Goal: Task Accomplishment & Management: Complete application form

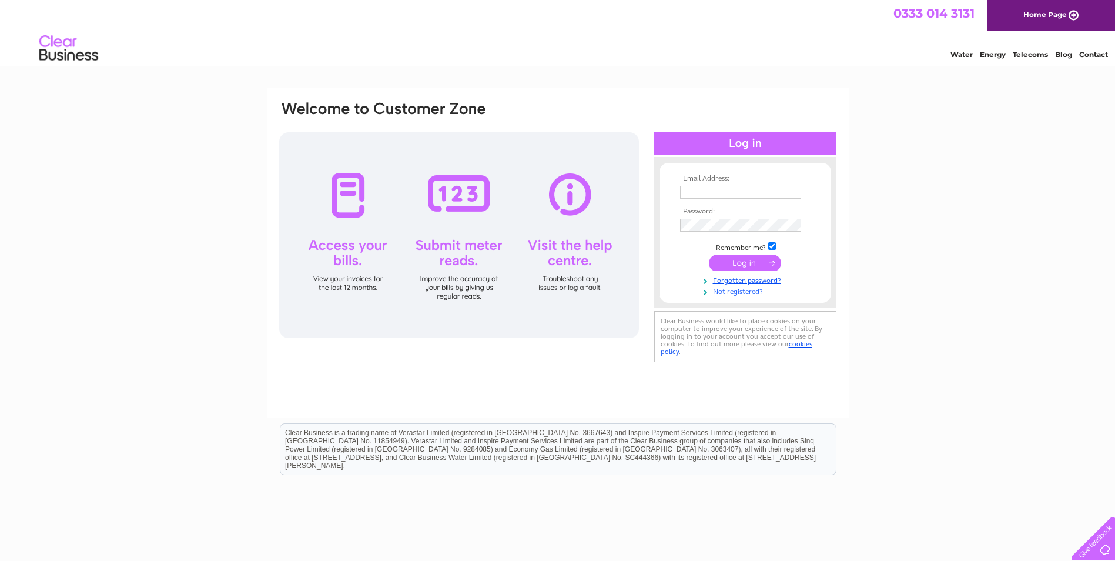
click at [734, 293] on link "Not registered?" at bounding box center [746, 290] width 133 height 11
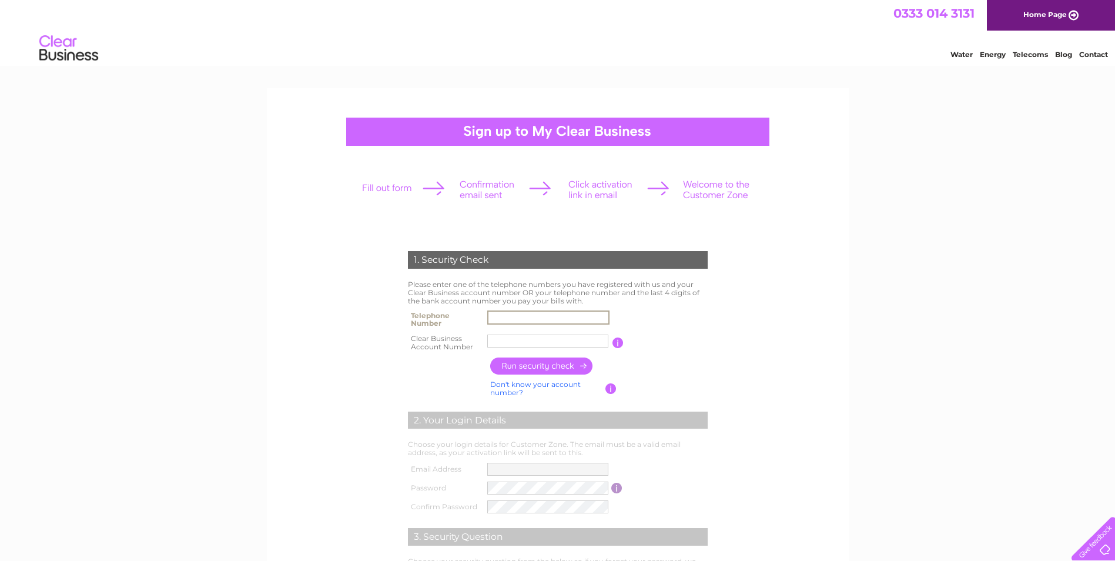
click at [526, 312] on input "text" at bounding box center [548, 317] width 122 height 14
type input "01698269119"
drag, startPoint x: 537, startPoint y: 340, endPoint x: 410, endPoint y: 337, distance: 127.0
click at [410, 337] on tr "Clear Business Account Number [GEOGRAPHIC_DATA] You will find your account numb…" at bounding box center [558, 343] width 306 height 24
type input "991174"
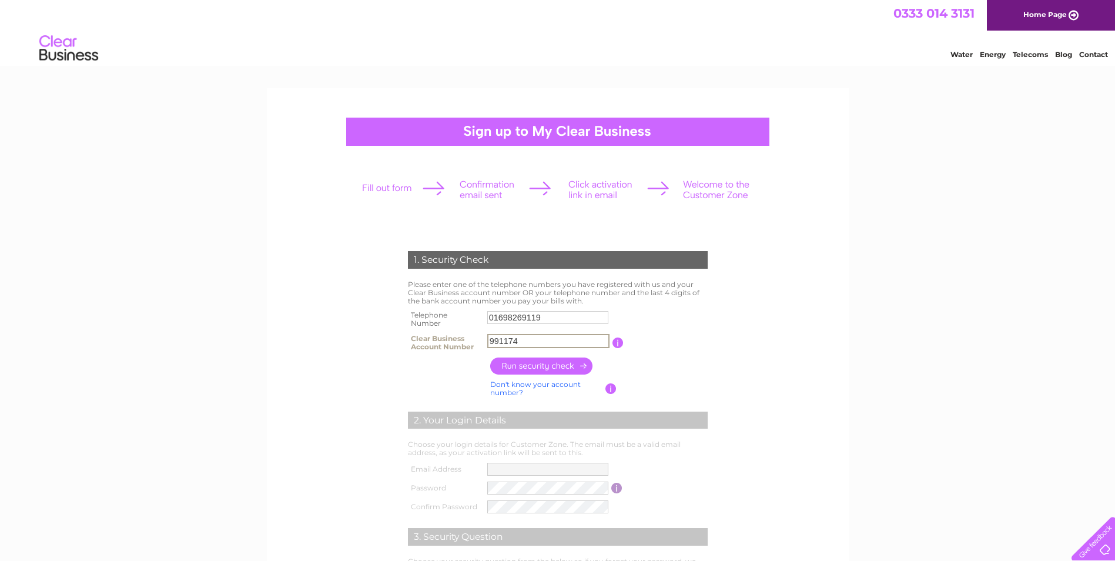
click at [539, 365] on input "button" at bounding box center [541, 365] width 103 height 17
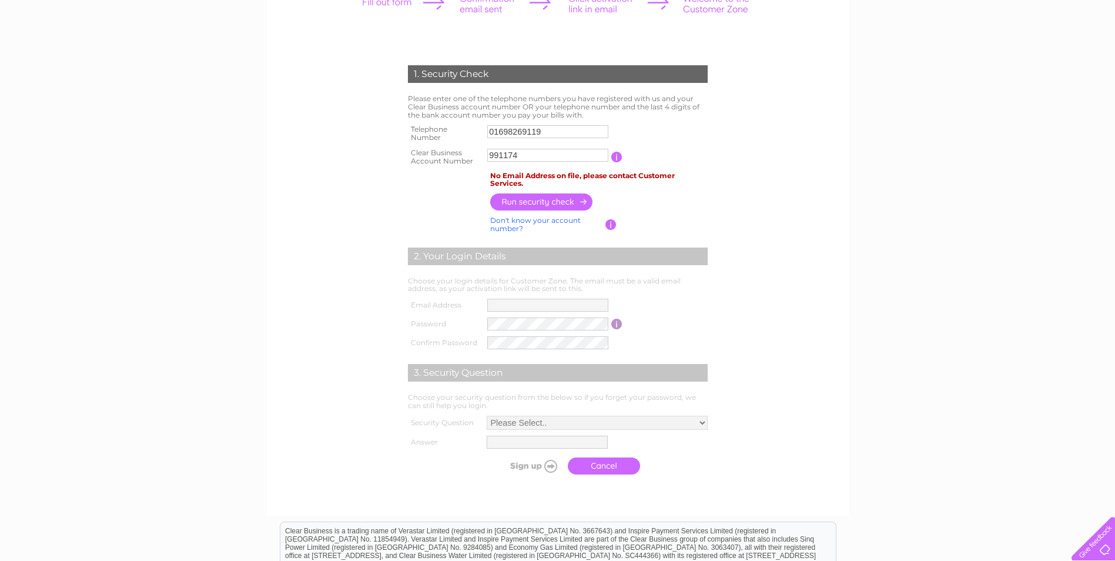
scroll to position [173, 0]
